Goal: Check status: Check status

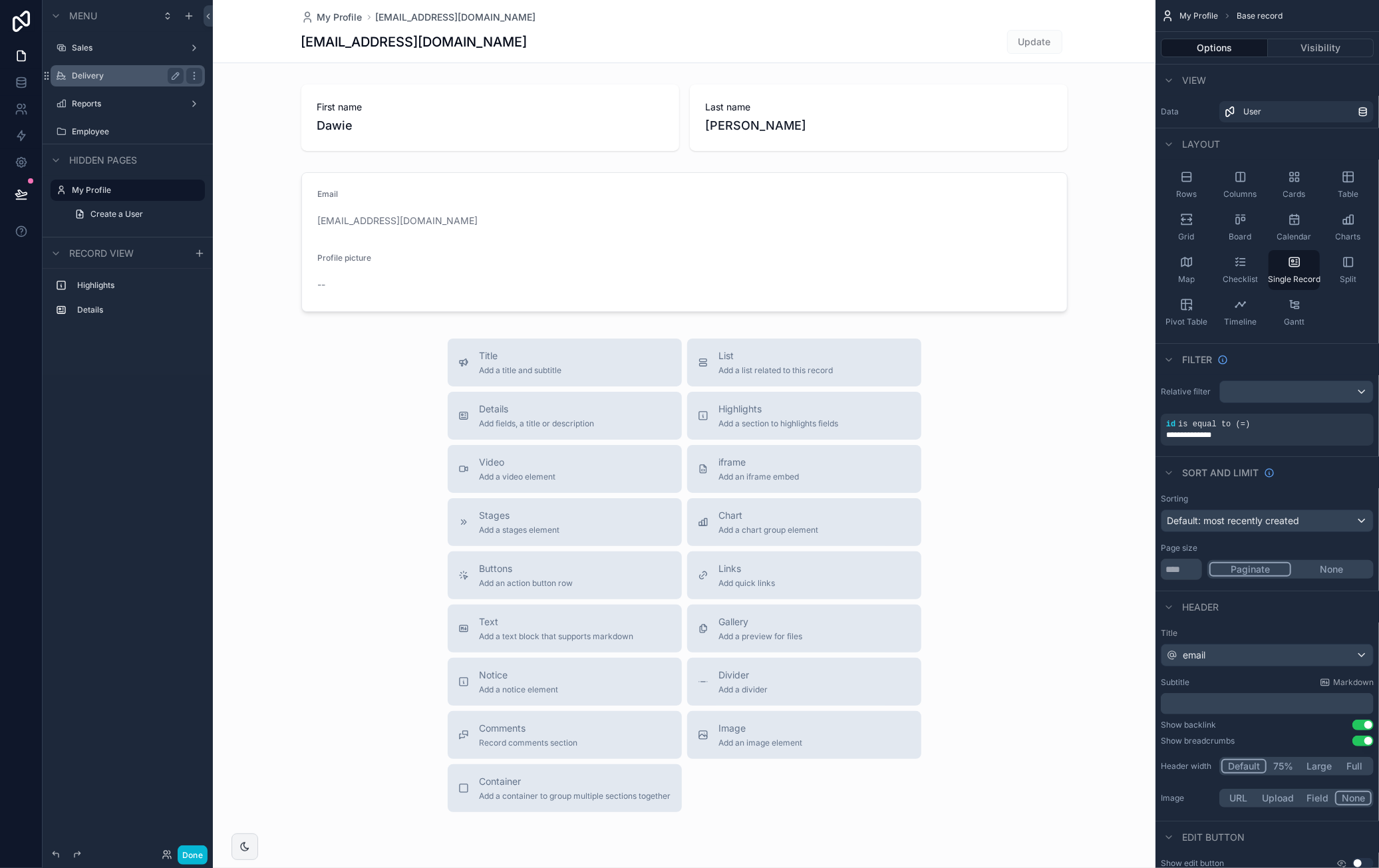
click at [112, 74] on label "Delivery" at bounding box center [125, 76] width 107 height 11
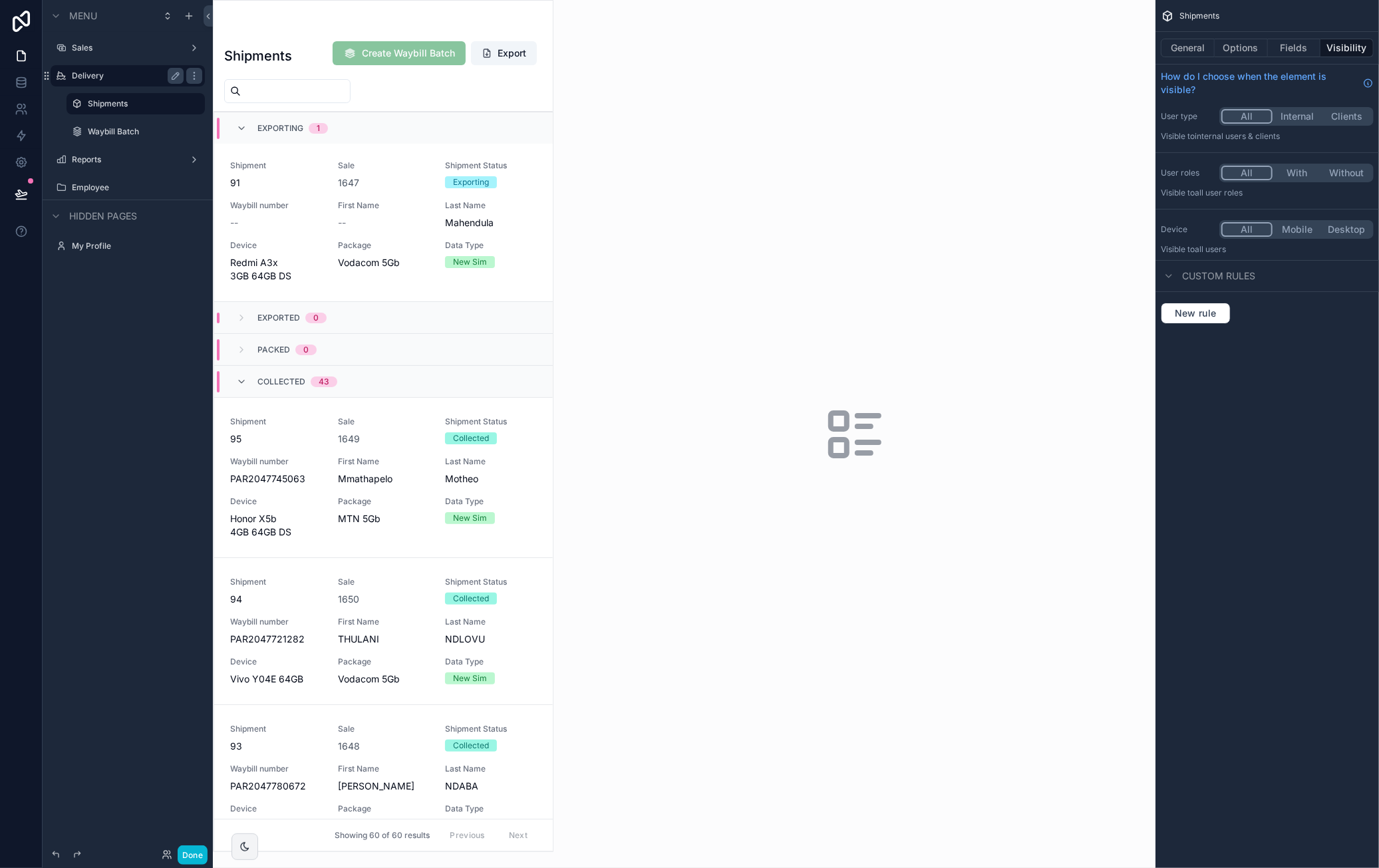
scroll to position [133, 0]
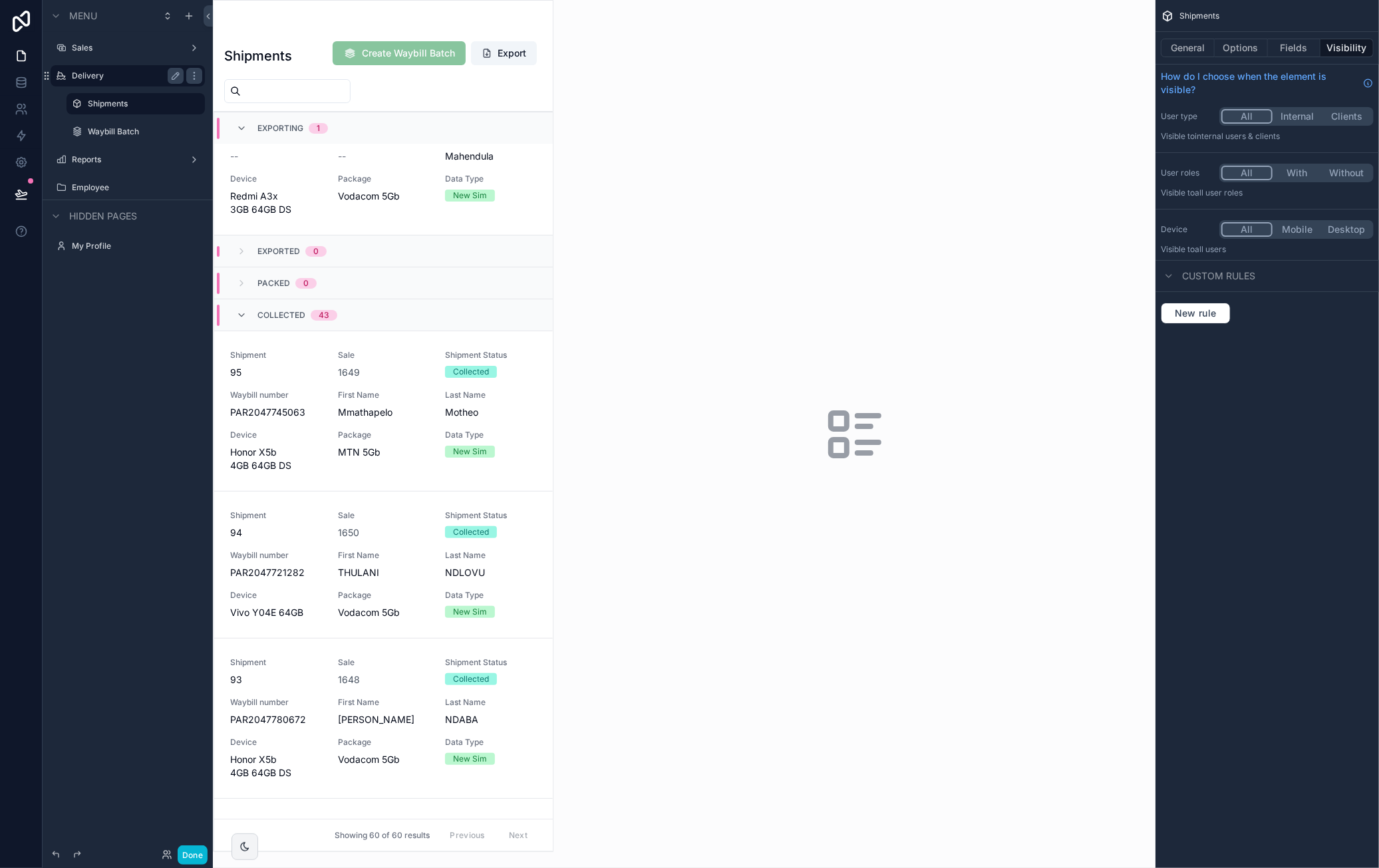
click at [512, 405] on div "scrollable content" at bounding box center [383, 426] width 339 height 851
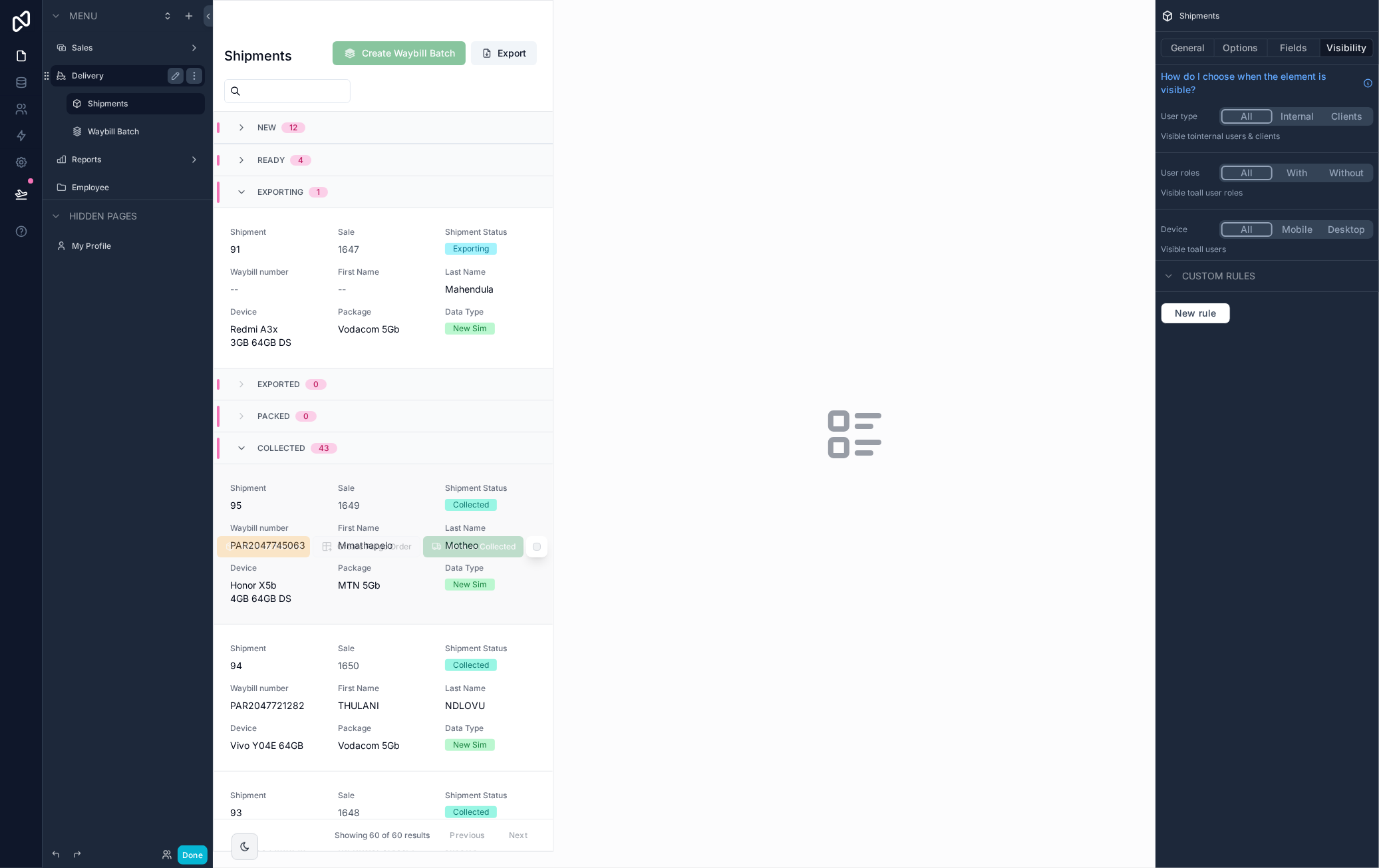
click at [388, 558] on div "Mark as Collected Create Pargo Order Mark as Packed" at bounding box center [382, 544] width 330 height 27
click at [185, 850] on button "Done" at bounding box center [193, 855] width 30 height 19
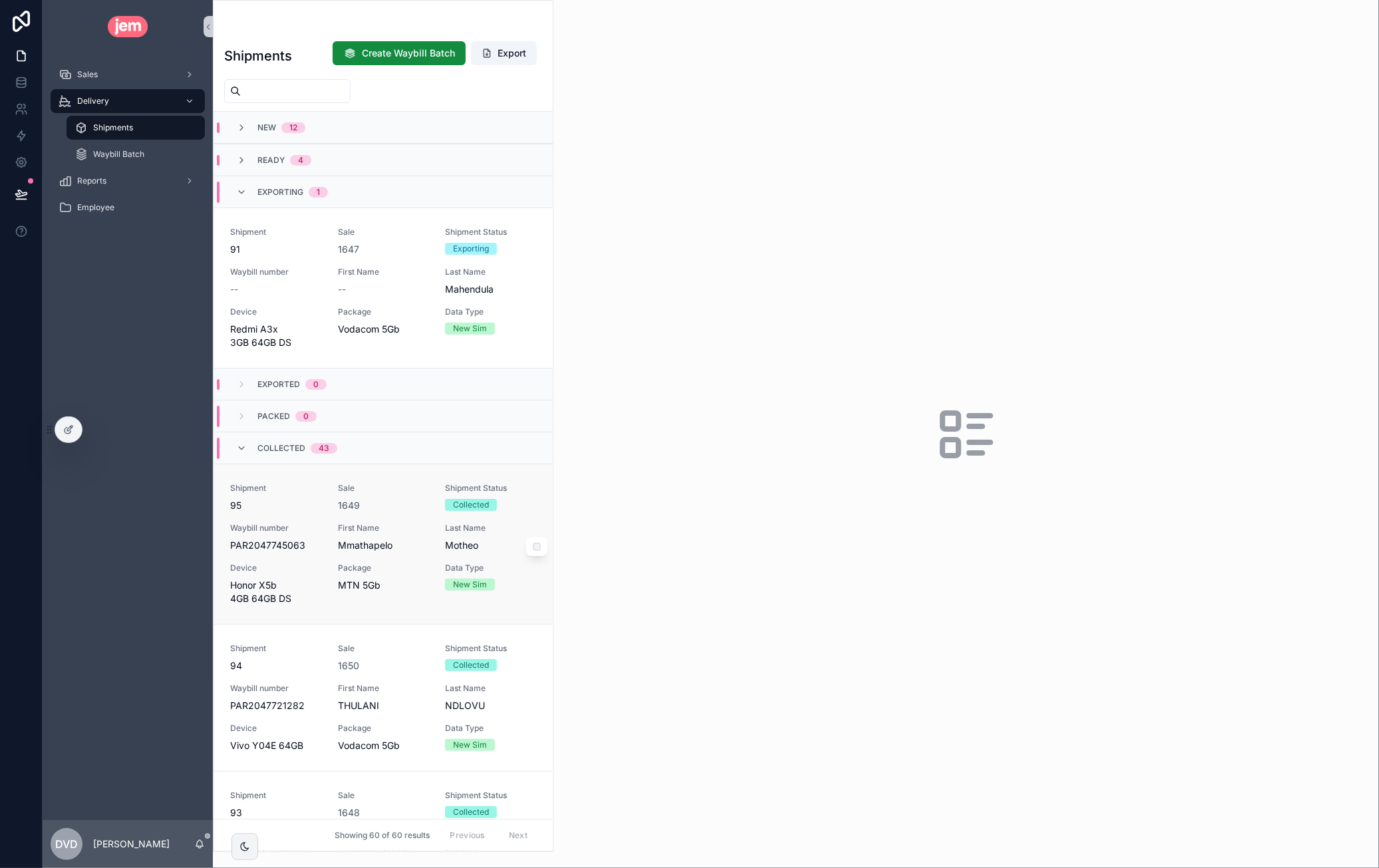
click at [401, 540] on span "Mmathapelo" at bounding box center [384, 546] width 92 height 13
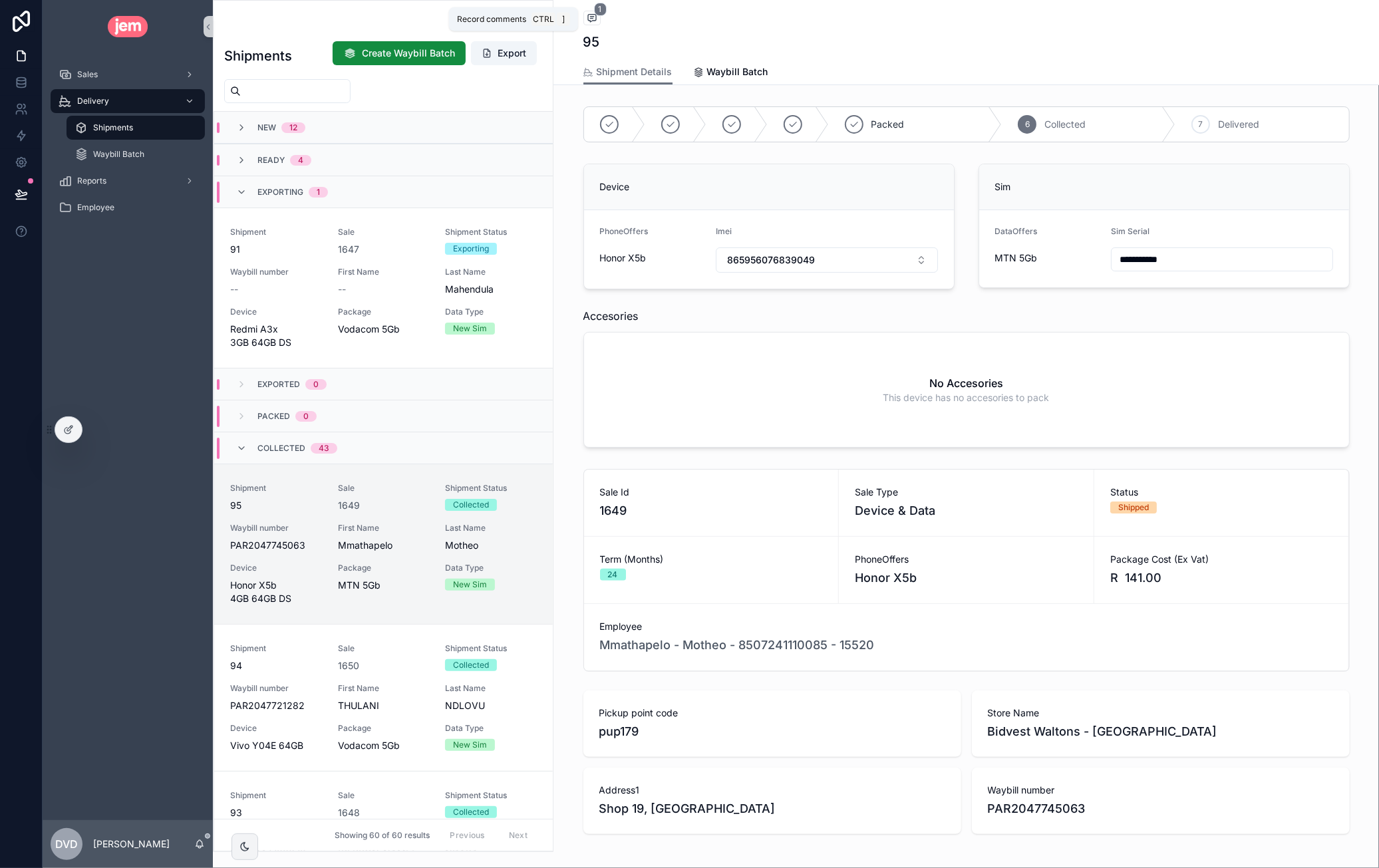
click at [587, 19] on icon "scrollable content" at bounding box center [592, 18] width 11 height 11
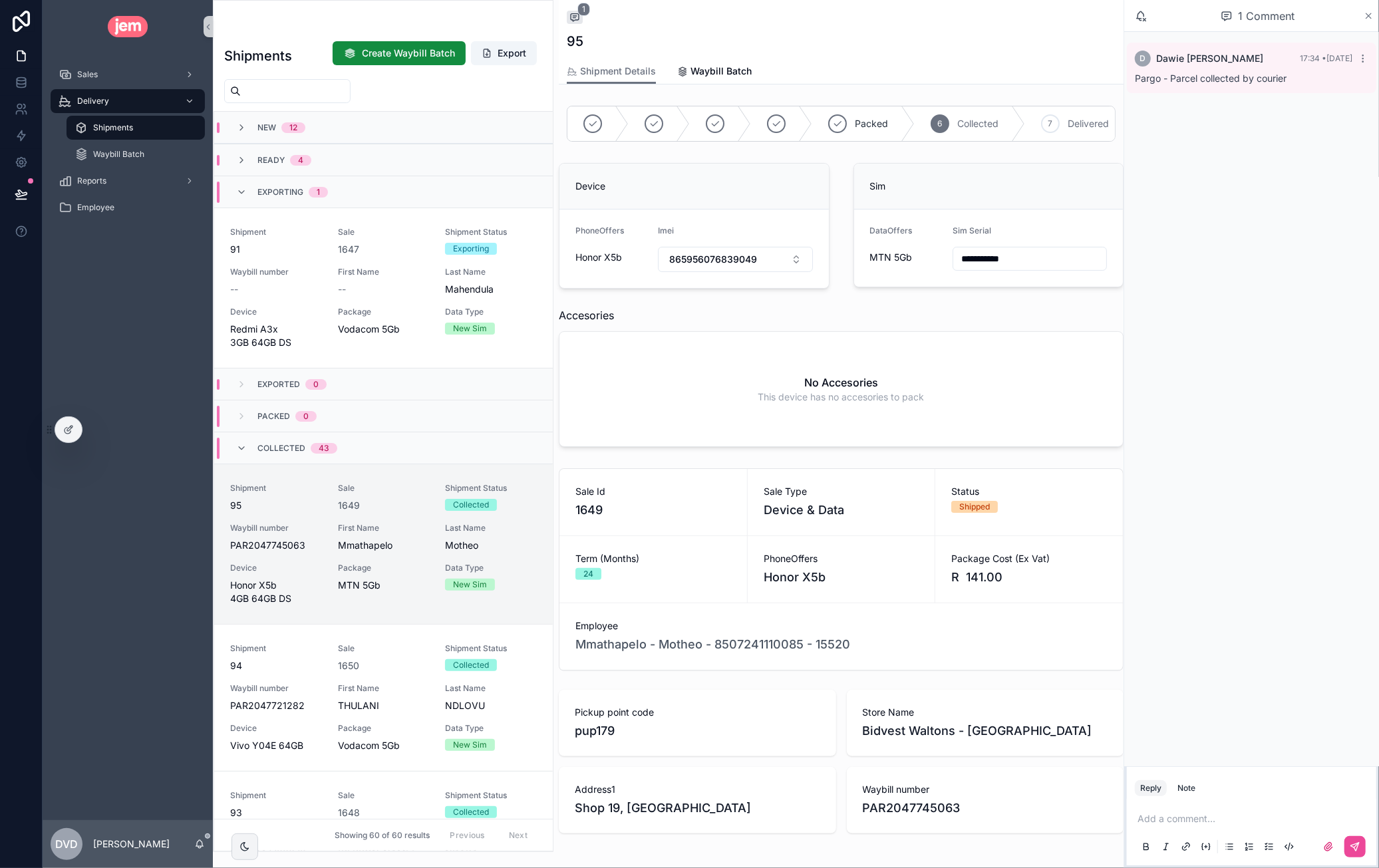
click at [1371, 17] on icon "scrollable content" at bounding box center [1368, 16] width 10 height 11
